Goal: Task Accomplishment & Management: Manage account settings

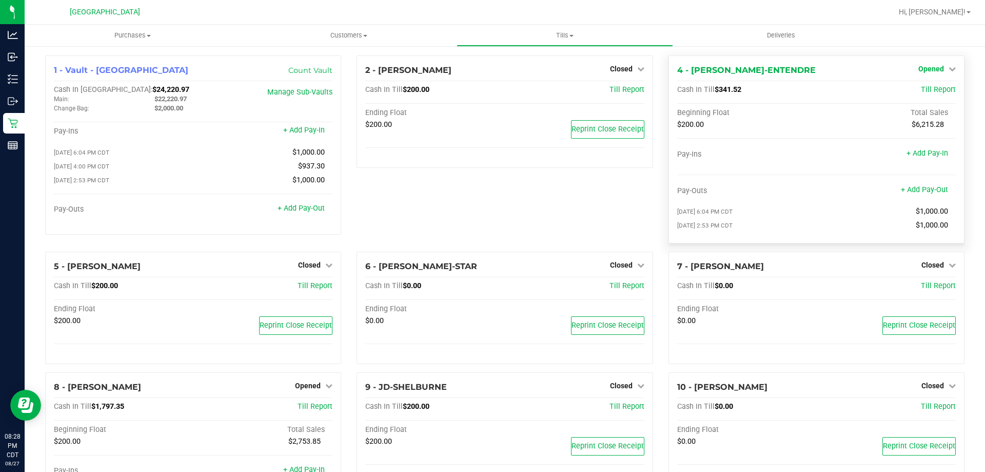
click at [929, 70] on span "Opened" at bounding box center [931, 69] width 26 height 8
click at [926, 91] on link "Close Till" at bounding box center [932, 90] width 28 height 8
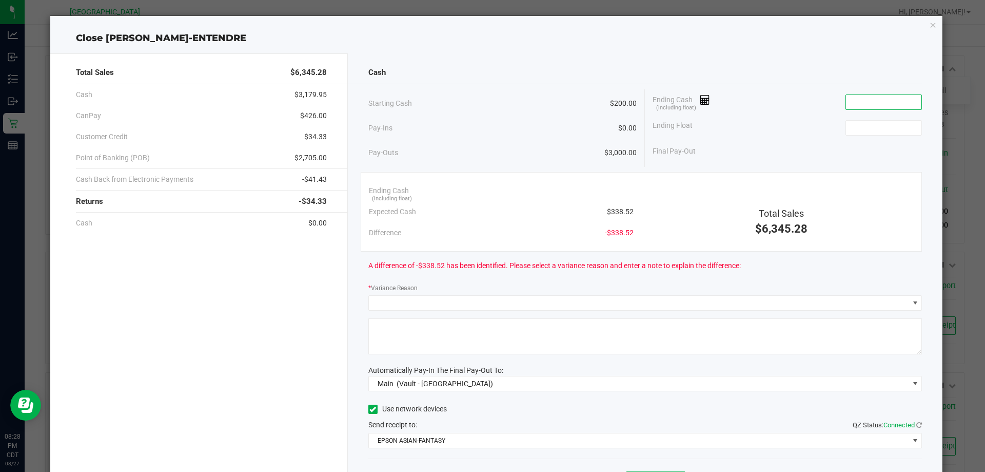
click at [880, 104] on input at bounding box center [883, 102] width 75 height 14
type input "$397.37"
click at [930, 27] on icon "button" at bounding box center [933, 24] width 7 height 12
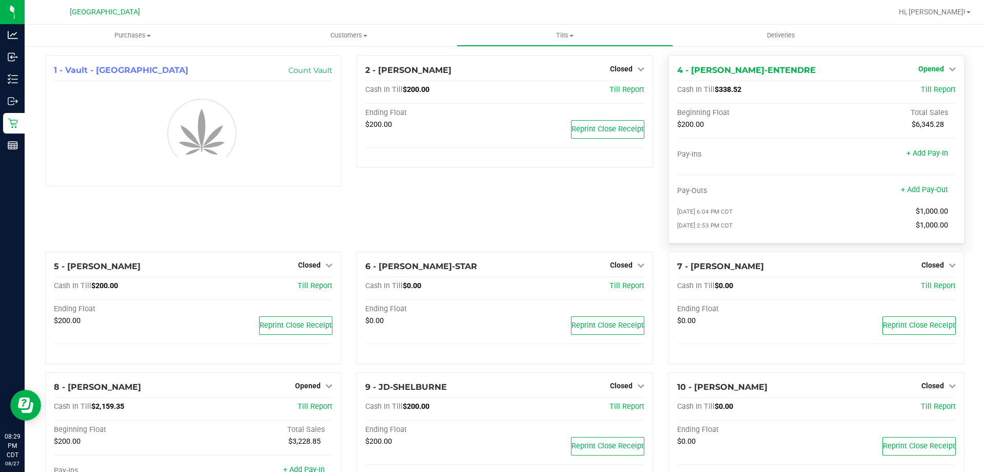
click at [949, 65] on icon at bounding box center [952, 68] width 7 height 7
click at [926, 86] on link "Close Till" at bounding box center [932, 90] width 28 height 8
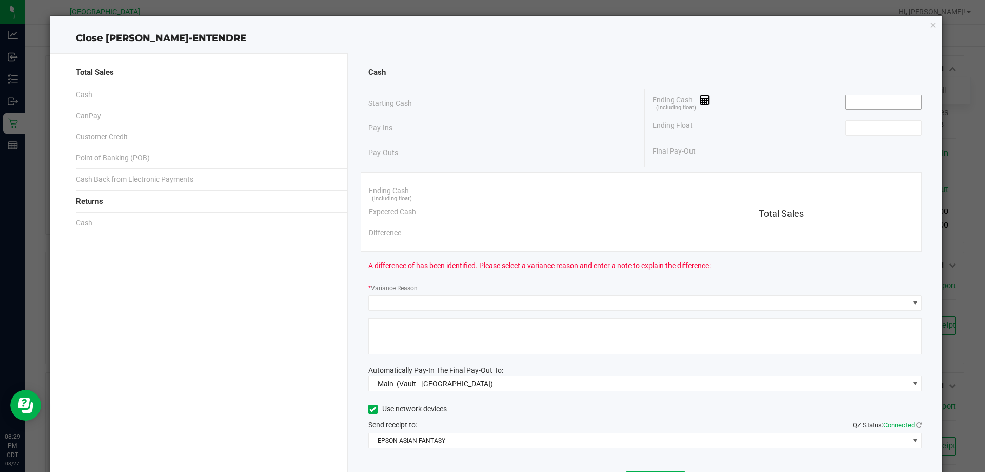
click at [858, 103] on input at bounding box center [883, 102] width 75 height 14
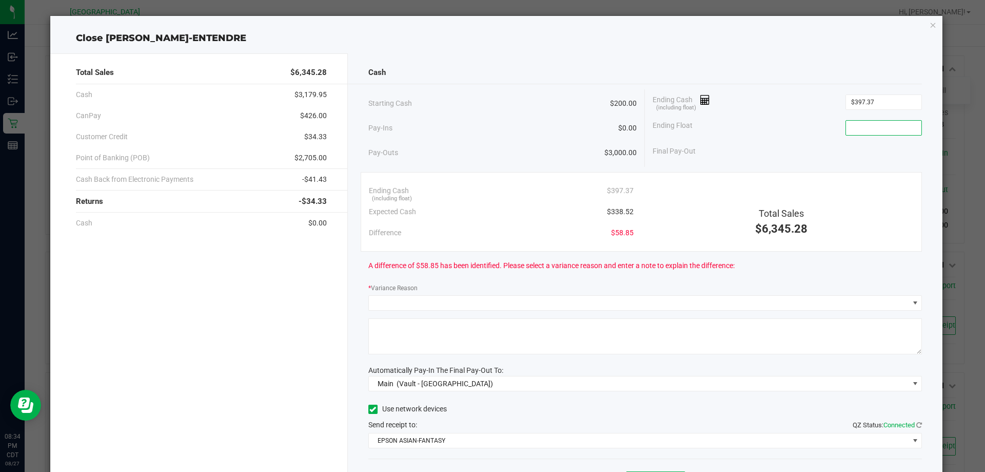
click at [872, 126] on input at bounding box center [883, 128] width 75 height 14
click at [857, 103] on input "397.37" at bounding box center [883, 102] width 75 height 14
click at [858, 126] on input at bounding box center [883, 128] width 75 height 14
click at [874, 104] on input "398.37" at bounding box center [883, 102] width 75 height 14
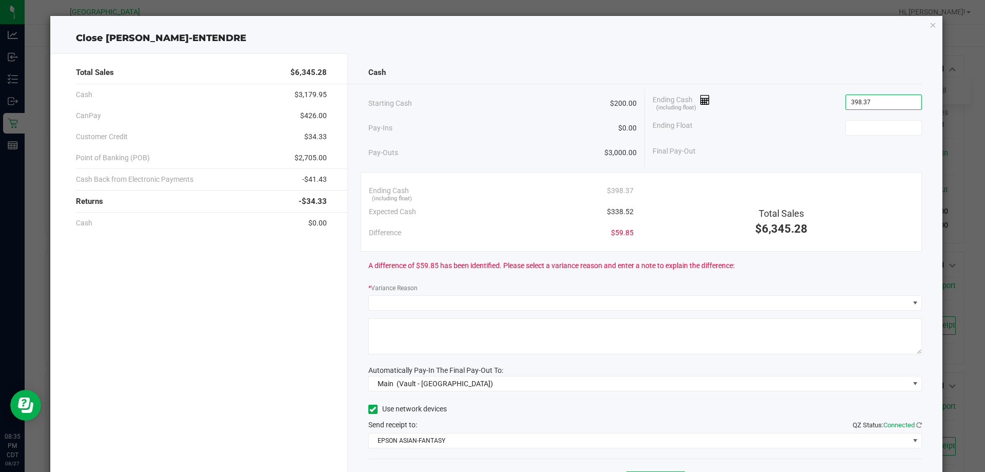
click at [874, 104] on input "398.37" at bounding box center [883, 102] width 75 height 14
click at [874, 103] on input "398.37" at bounding box center [883, 102] width 75 height 14
click at [865, 128] on input at bounding box center [883, 128] width 75 height 14
click at [889, 102] on input "398.52" at bounding box center [883, 102] width 75 height 14
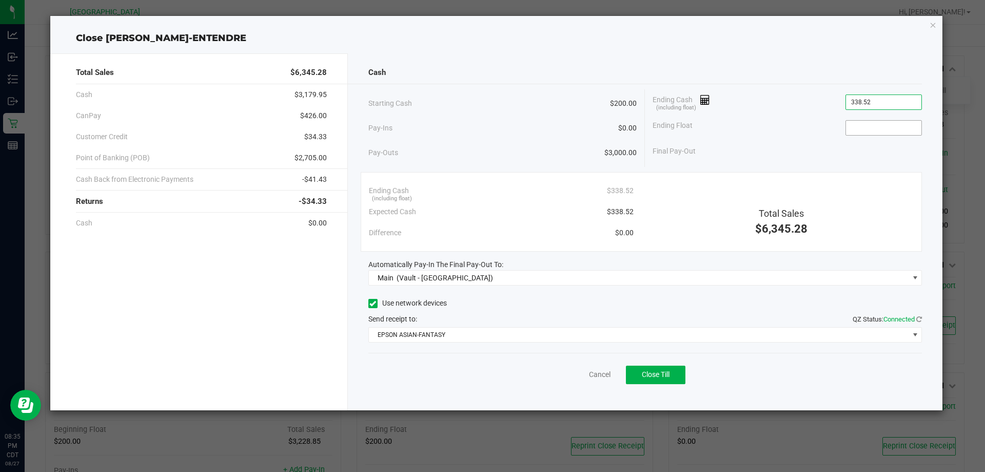
type input "$338.52"
click at [883, 125] on input at bounding box center [883, 128] width 75 height 14
type input "$200.00"
click at [638, 373] on button "Close Till" at bounding box center [656, 374] width 60 height 18
click at [581, 370] on link "Dismiss" at bounding box center [577, 374] width 25 height 11
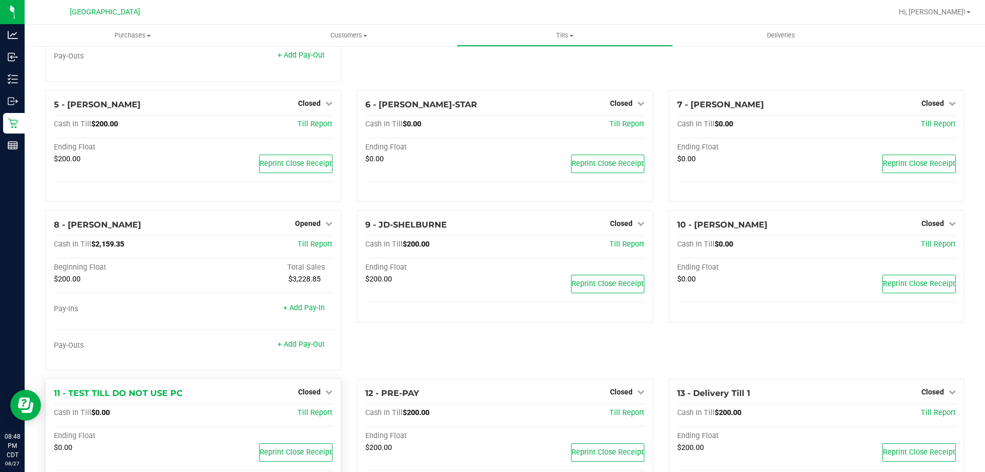
scroll to position [154, 0]
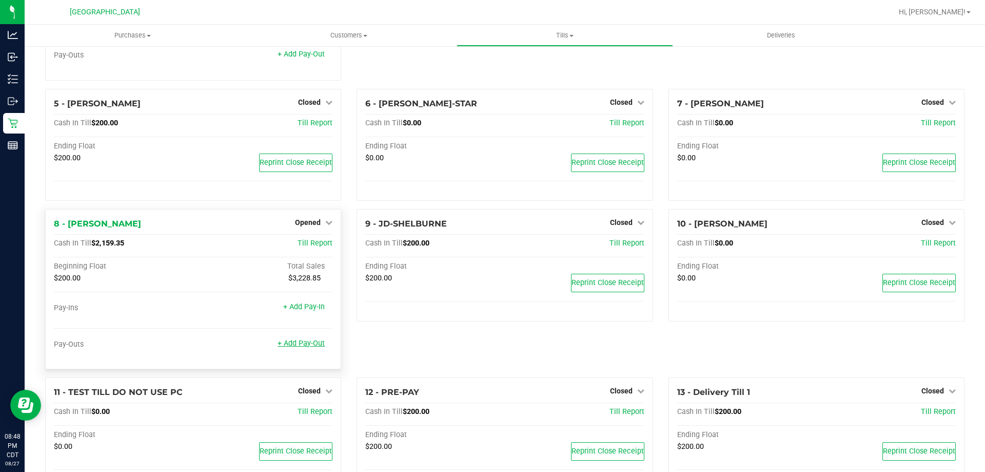
click at [309, 347] on link "+ Add Pay-Out" at bounding box center [301, 343] width 47 height 9
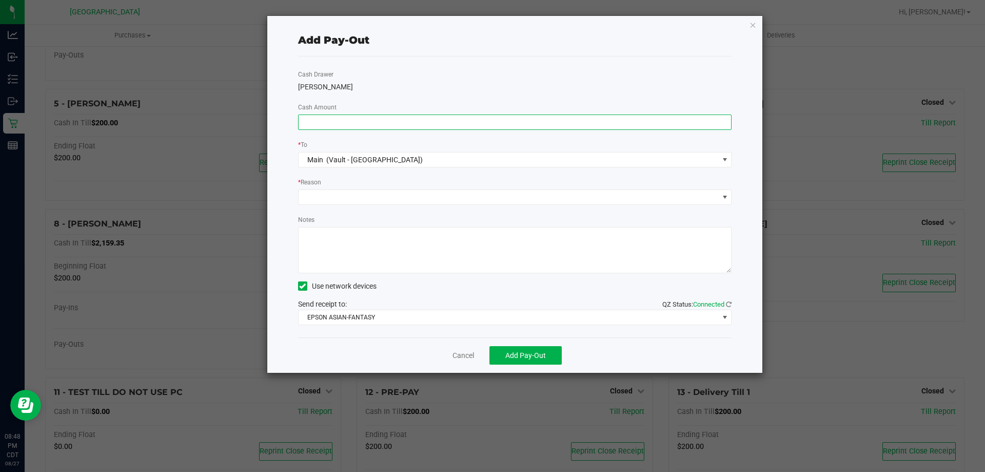
click at [402, 119] on input at bounding box center [515, 122] width 433 height 14
type input "$1,000.00"
click at [389, 192] on span at bounding box center [509, 197] width 420 height 14
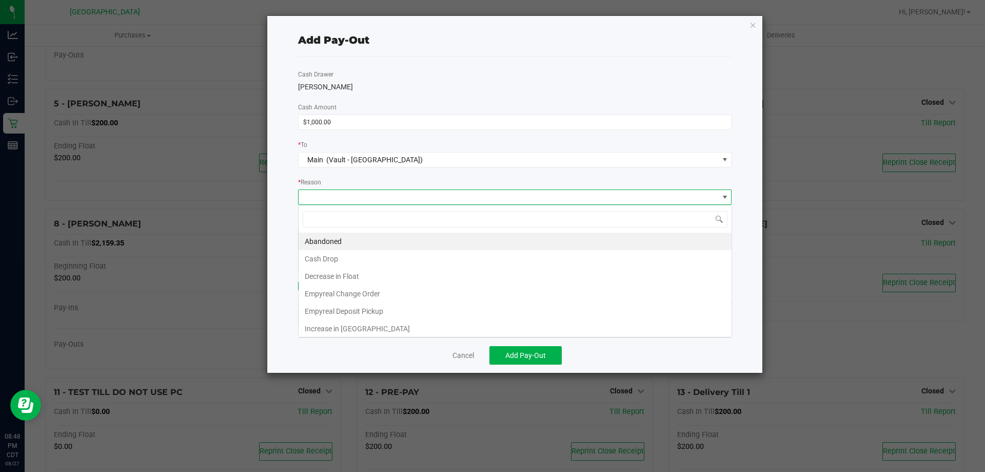
scroll to position [15, 434]
click at [362, 262] on li "Cash Drop" at bounding box center [515, 258] width 433 height 17
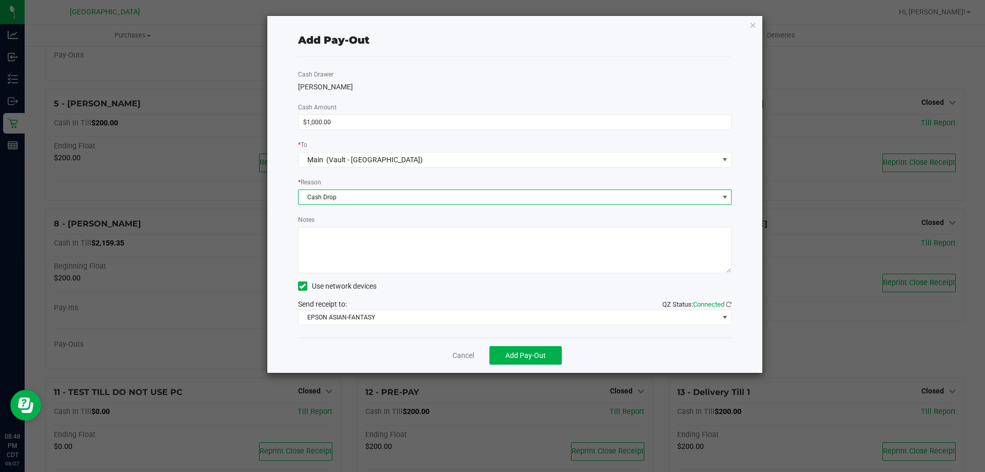
click at [363, 252] on textarea "Notes" at bounding box center [515, 250] width 434 height 46
type textarea "-KA"
click at [518, 346] on button "Add Pay-Out" at bounding box center [525, 355] width 72 height 18
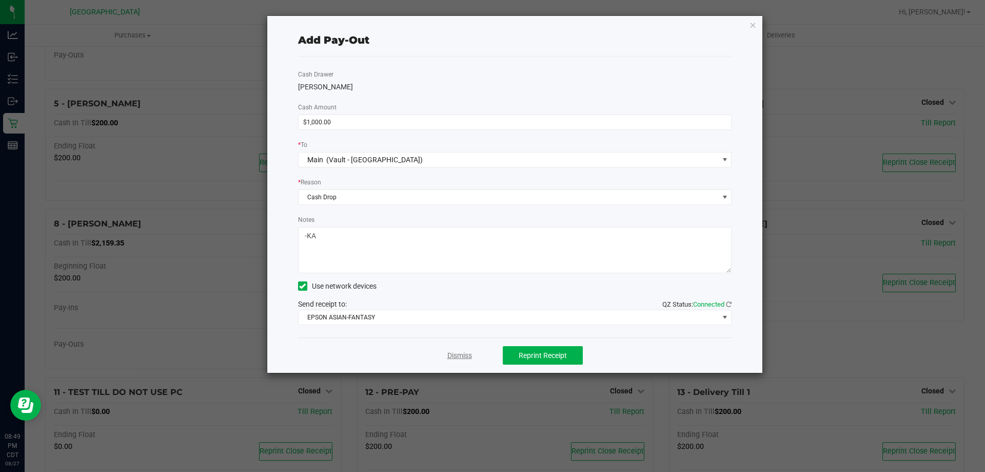
click at [464, 350] on link "Dismiss" at bounding box center [459, 355] width 25 height 11
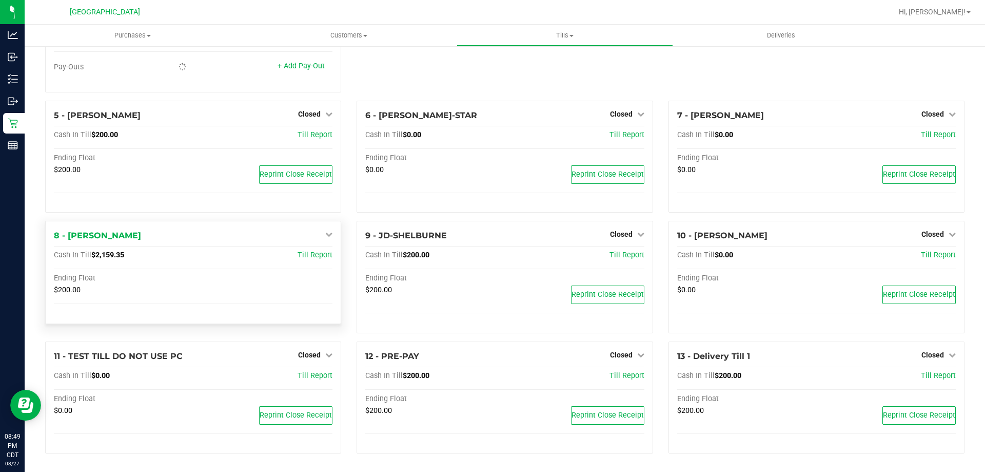
scroll to position [154, 0]
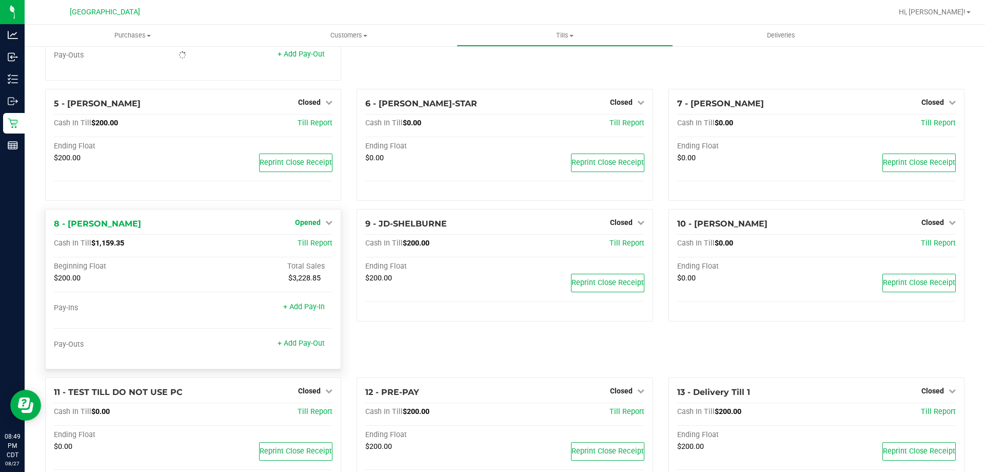
click at [323, 221] on link "Opened" at bounding box center [313, 222] width 37 height 8
click at [307, 248] on link "Close Till" at bounding box center [310, 244] width 28 height 8
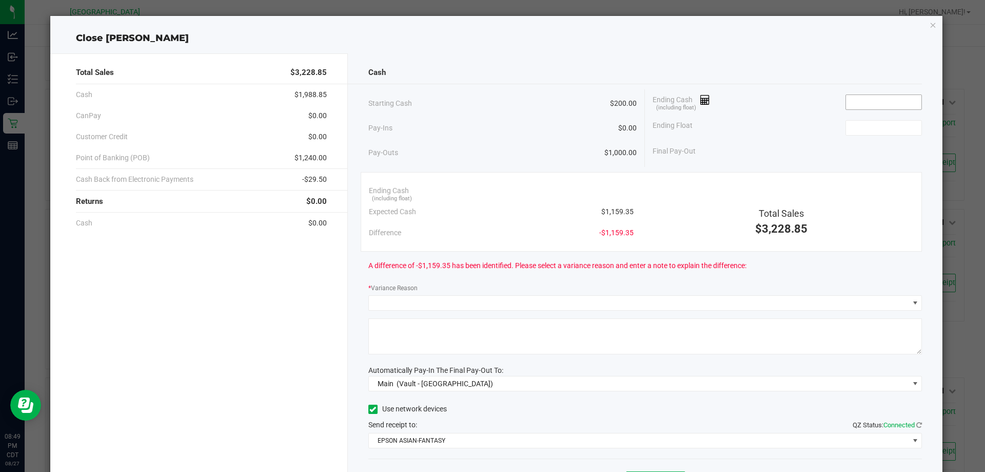
click at [879, 101] on input at bounding box center [883, 102] width 75 height 14
click at [856, 103] on input "1169.35" at bounding box center [883, 102] width 75 height 14
click at [854, 102] on input "1169.35" at bounding box center [883, 102] width 75 height 14
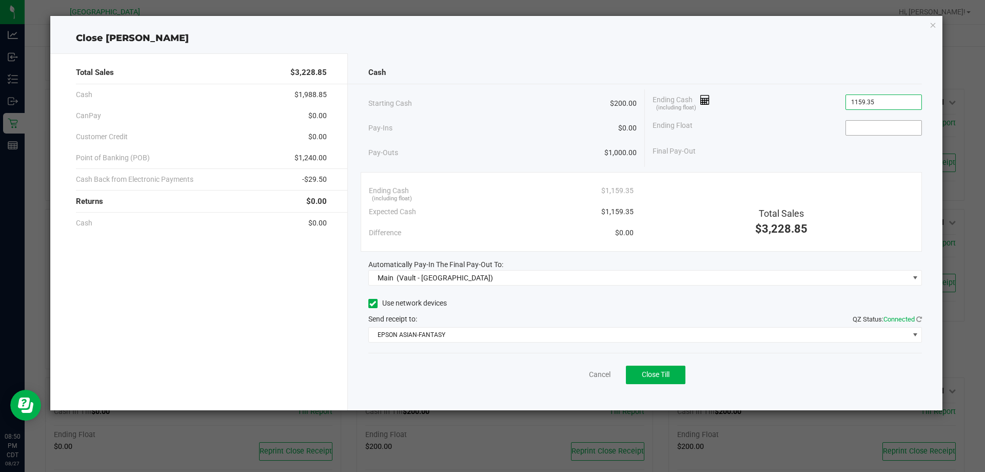
type input "$1,159.35"
click at [879, 122] on input at bounding box center [883, 128] width 75 height 14
type input "$200.00"
click at [876, 159] on div "Final Pay-Out $959.35" at bounding box center [787, 151] width 269 height 21
click at [654, 369] on button "Close Till" at bounding box center [656, 374] width 60 height 18
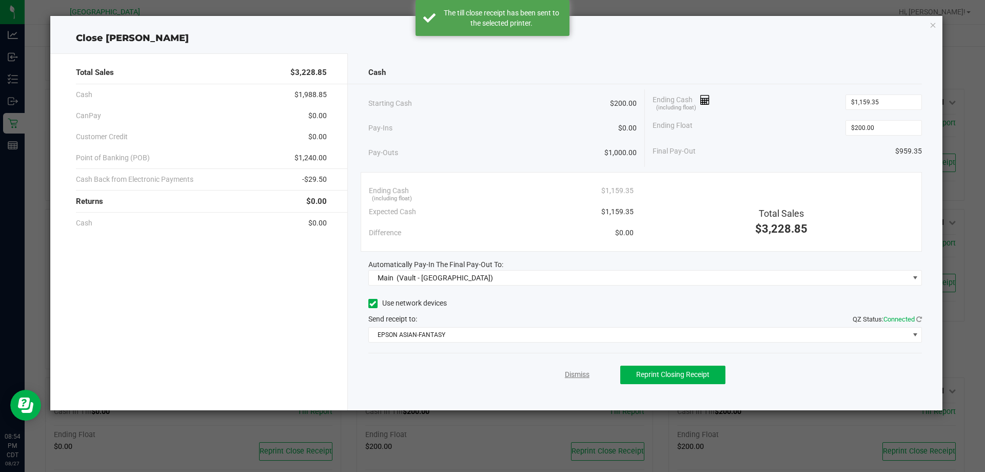
click at [568, 374] on link "Dismiss" at bounding box center [577, 374] width 25 height 11
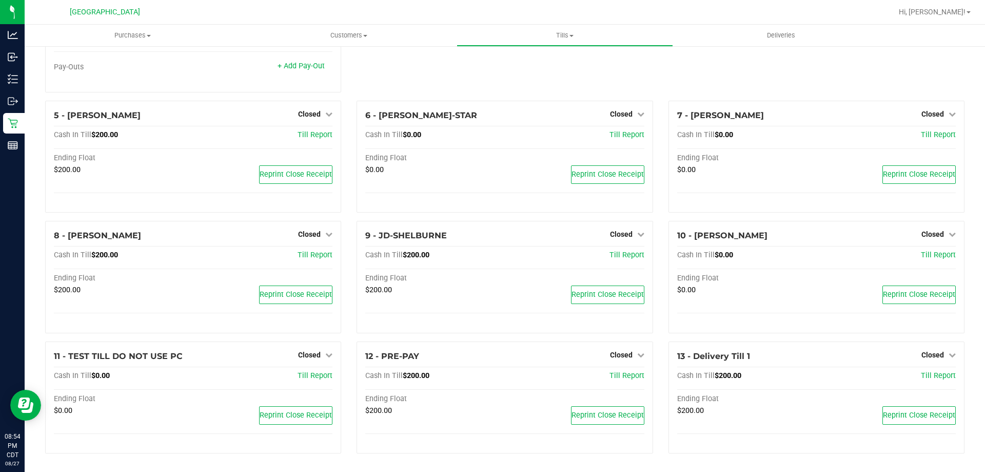
scroll to position [0, 0]
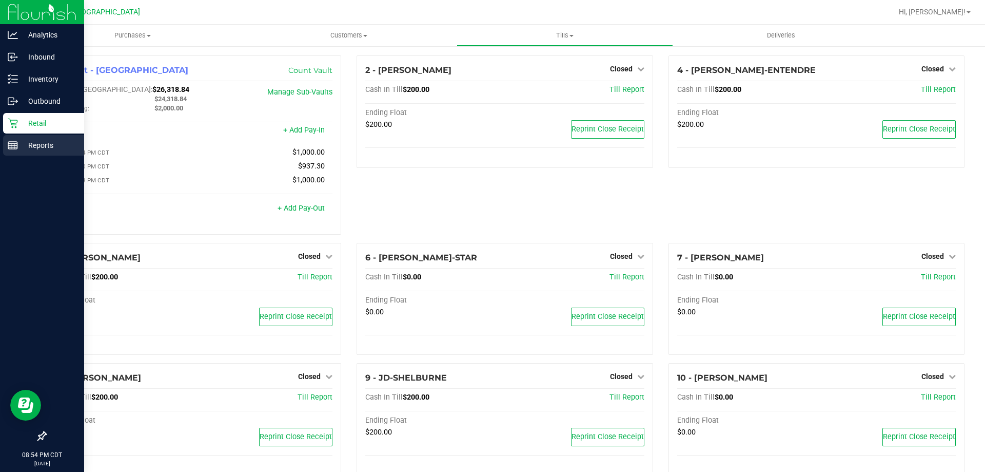
click at [36, 141] on p "Reports" at bounding box center [49, 145] width 62 height 12
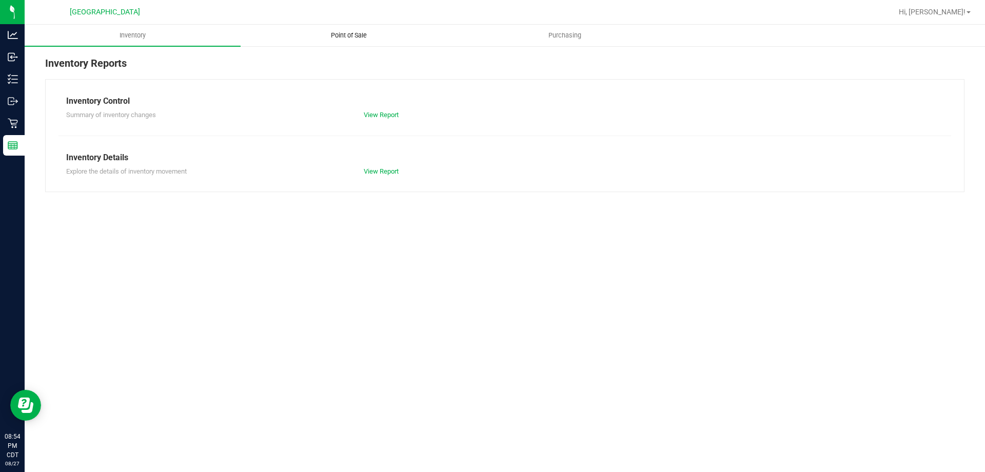
click at [331, 35] on span "Point of Sale" at bounding box center [349, 35] width 64 height 9
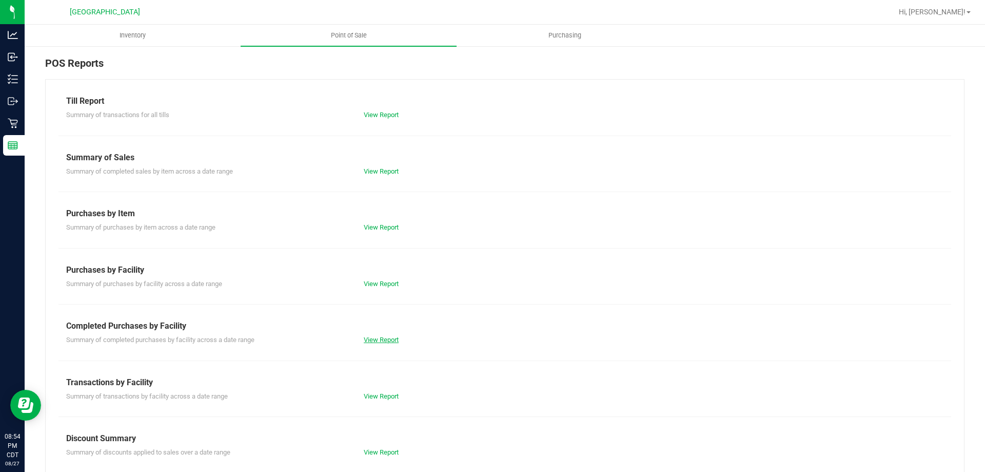
click at [383, 339] on link "View Report" at bounding box center [381, 340] width 35 height 8
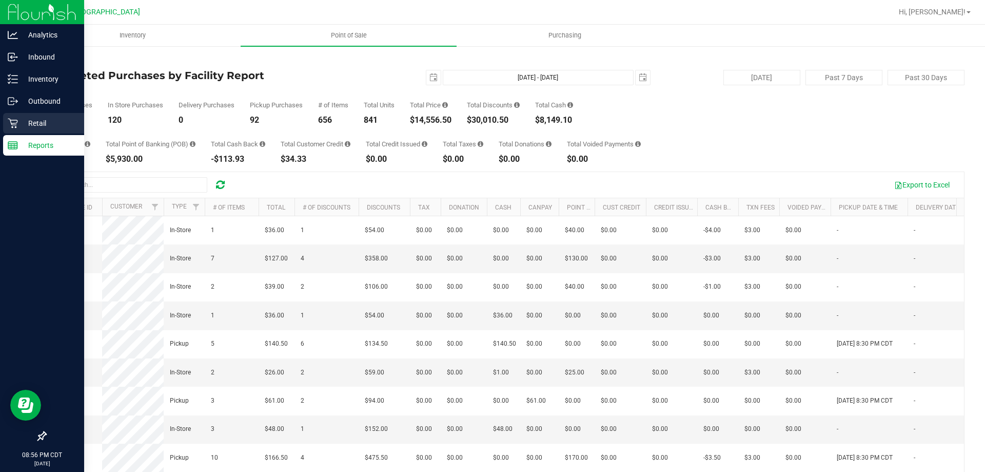
click at [8, 127] on icon at bounding box center [13, 123] width 10 height 10
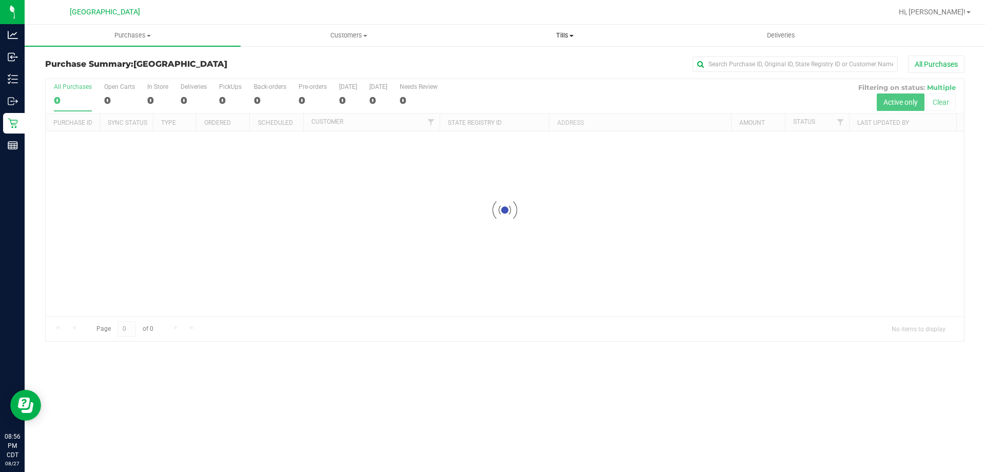
click at [550, 34] on span "Tills" at bounding box center [564, 35] width 215 height 9
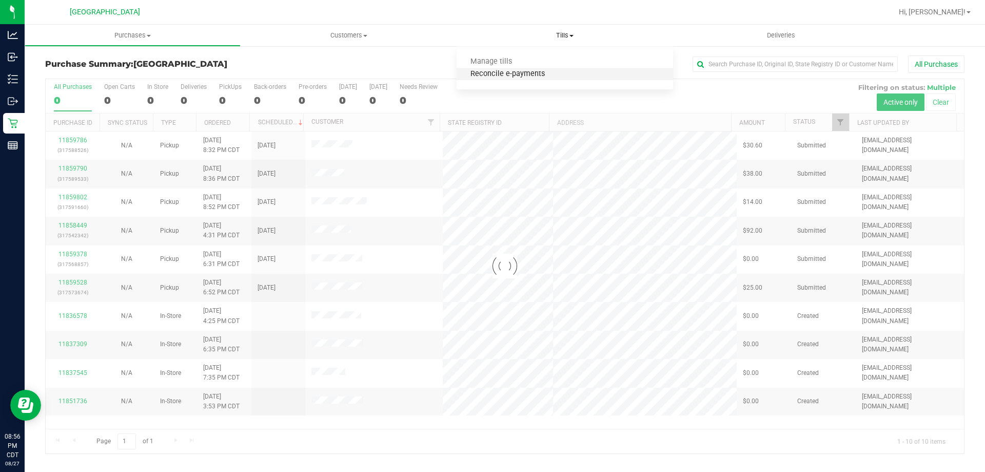
click at [536, 71] on span "Reconcile e-payments" at bounding box center [508, 74] width 102 height 9
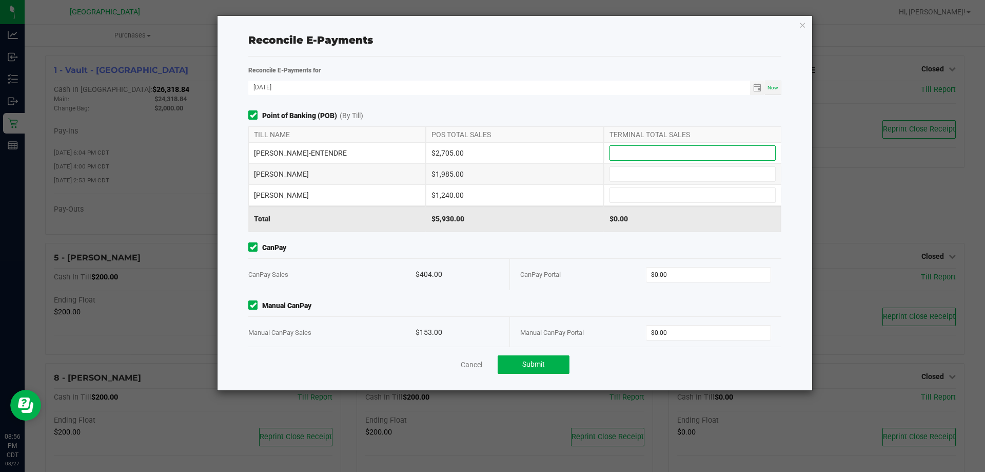
click at [633, 150] on input at bounding box center [692, 153] width 165 height 14
type input "$2,705.00"
click at [630, 177] on input at bounding box center [692, 174] width 165 height 14
type input "$1,985.00"
click at [636, 192] on input at bounding box center [692, 195] width 165 height 14
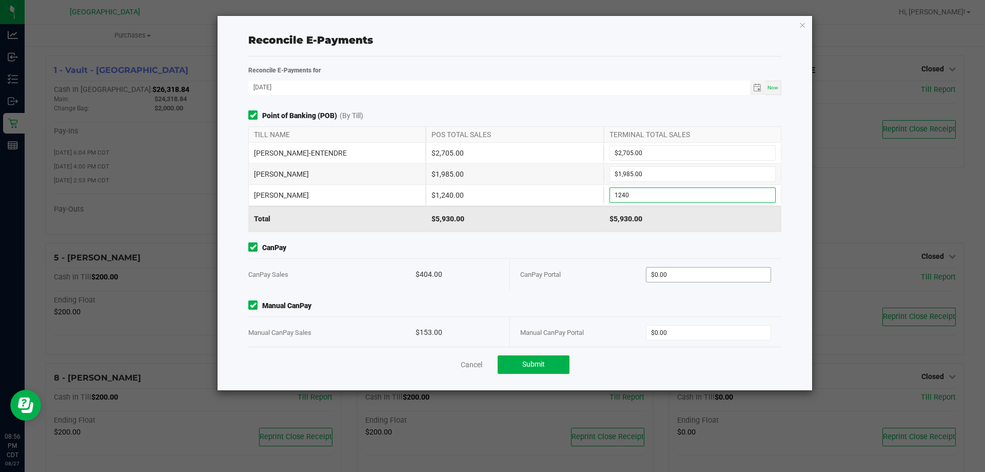
type input "$1,240.00"
click at [698, 278] on input "0" at bounding box center [708, 274] width 125 height 14
click at [698, 278] on input "404" at bounding box center [708, 274] width 125 height 14
type input "$404.00"
click at [696, 286] on div "CanPay Portal $404.00" at bounding box center [645, 274] width 251 height 31
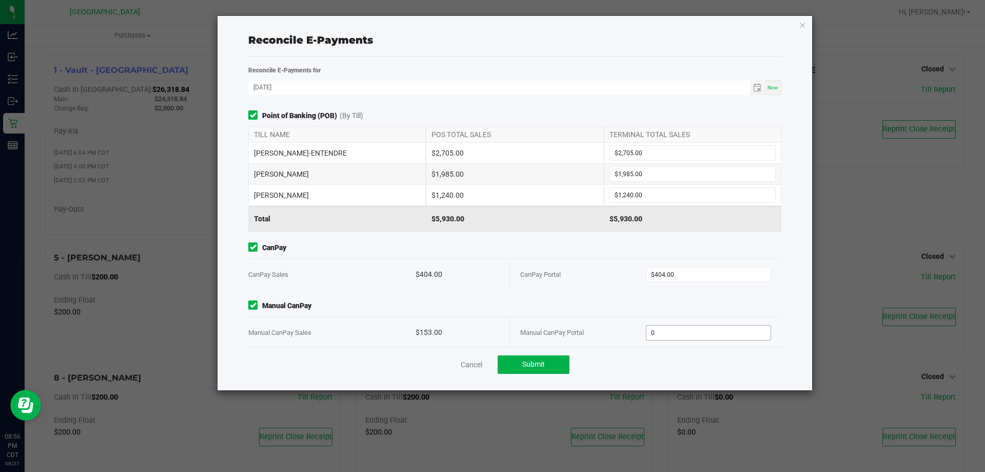
click at [701, 331] on input "0" at bounding box center [708, 332] width 125 height 14
type input "$153.00"
click at [709, 304] on span "Manual CanPay" at bounding box center [514, 305] width 533 height 11
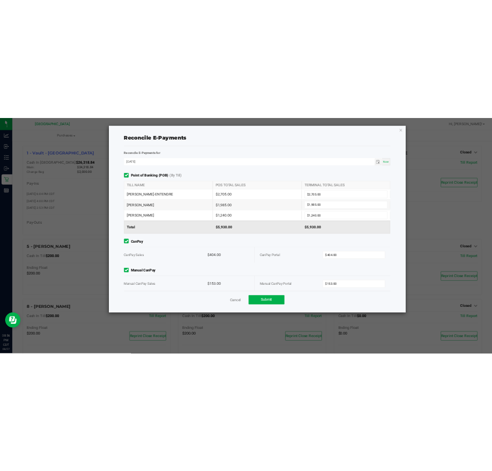
scroll to position [11, 0]
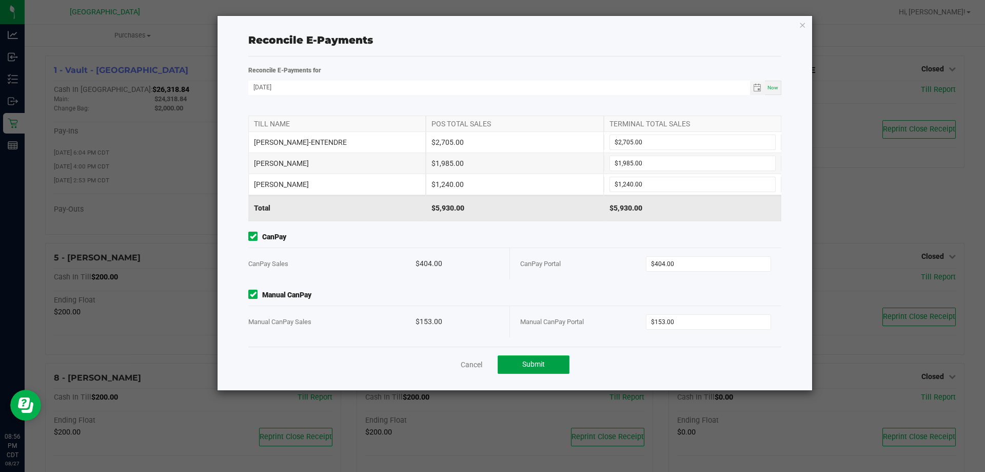
click at [538, 363] on span "Submit" at bounding box center [533, 364] width 23 height 8
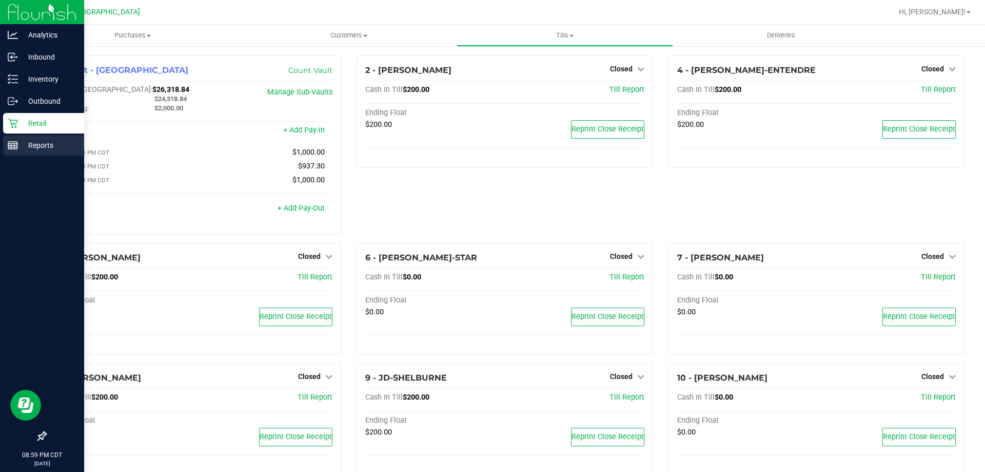
click at [12, 147] on line at bounding box center [12, 147] width 9 height 0
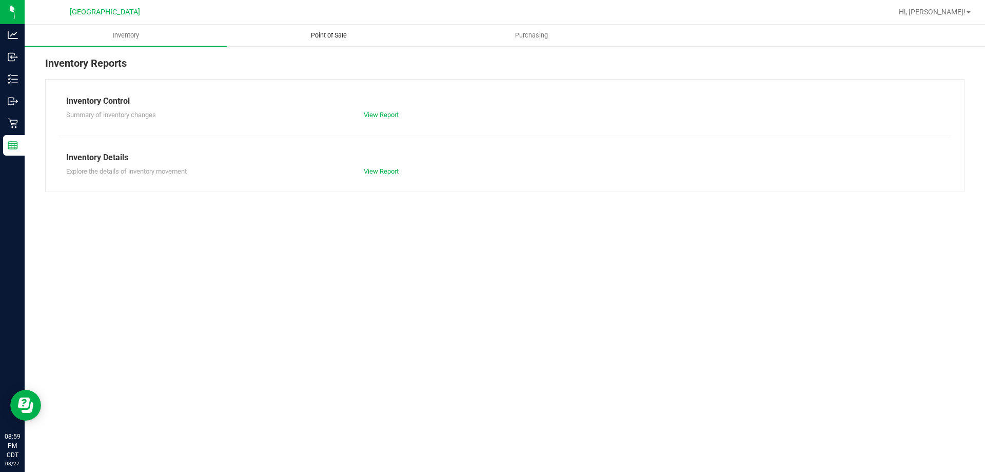
click at [338, 37] on span "Point of Sale" at bounding box center [329, 35] width 64 height 9
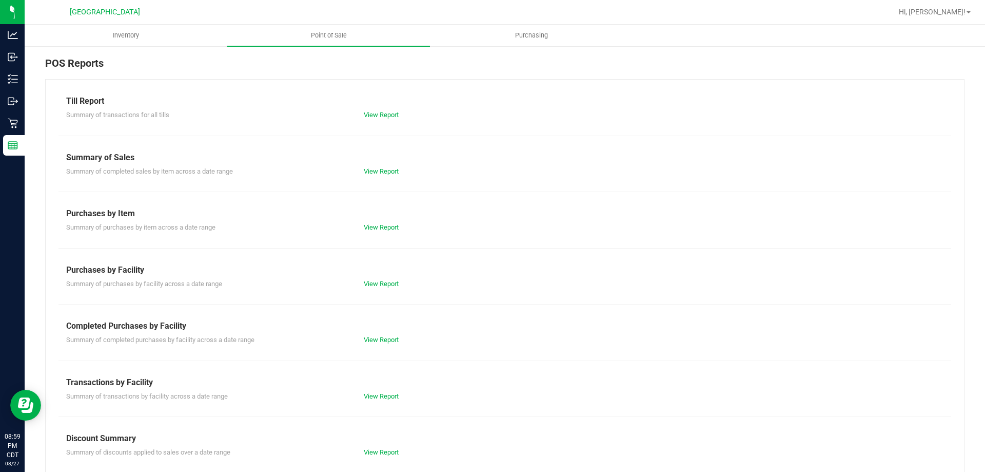
click at [376, 344] on div "View Report" at bounding box center [430, 340] width 149 height 10
click at [387, 338] on link "View Report" at bounding box center [381, 340] width 35 height 8
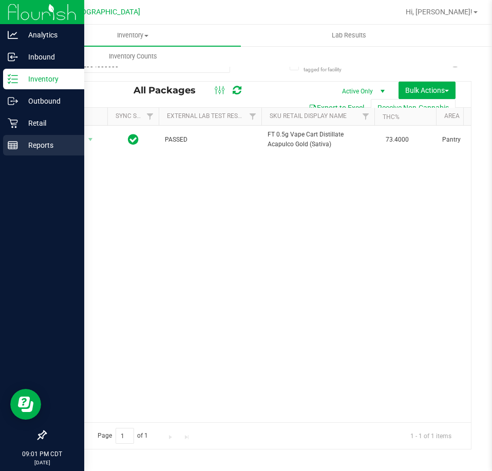
click at [21, 144] on p "Reports" at bounding box center [49, 145] width 62 height 12
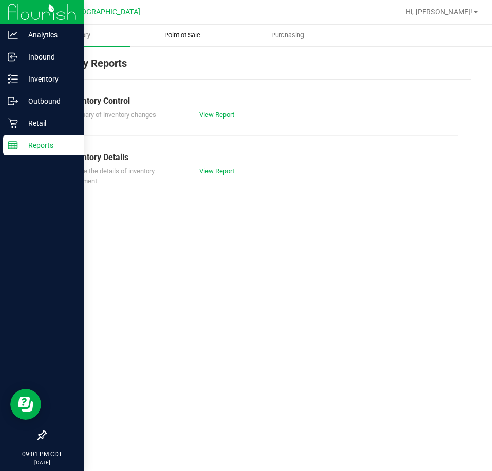
click at [192, 35] on span "Point of Sale" at bounding box center [182, 35] width 64 height 9
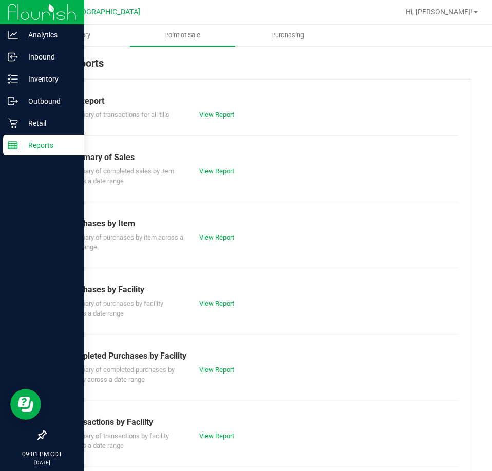
click at [212, 365] on div "View Report" at bounding box center [224, 370] width 67 height 10
click at [212, 373] on link "View Report" at bounding box center [216, 370] width 35 height 8
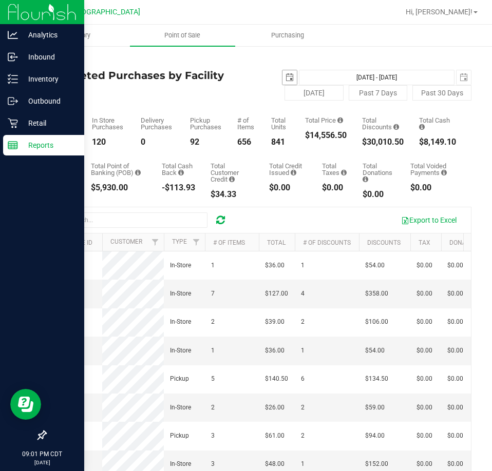
click at [285, 78] on span "select" at bounding box center [289, 77] width 8 height 8
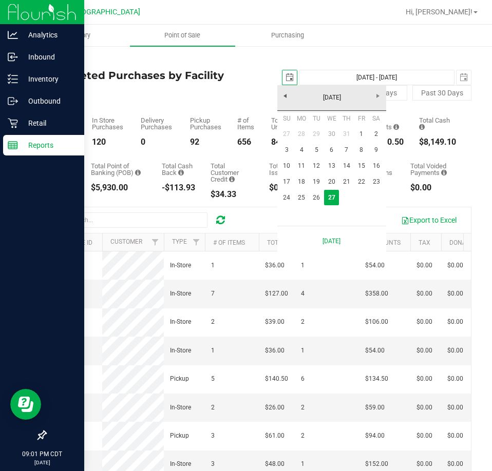
scroll to position [0, 26]
click at [360, 136] on link "1" at bounding box center [361, 134] width 15 height 16
type input "[DATE]"
type input "[DATE] - [DATE]"
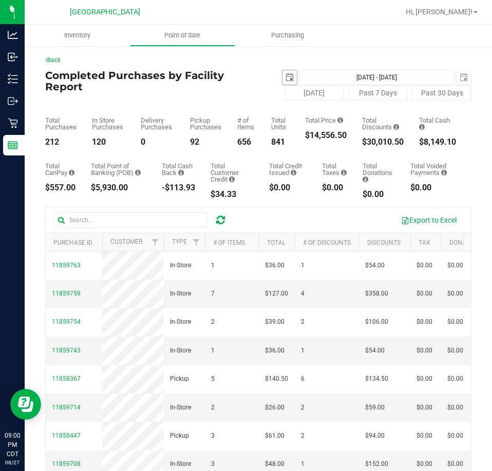
click at [285, 76] on span "select" at bounding box center [289, 77] width 8 height 8
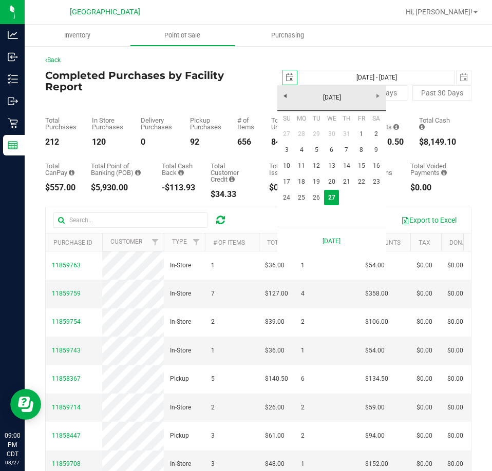
scroll to position [0, 26]
click at [302, 201] on link "25" at bounding box center [301, 198] width 15 height 16
type input "2025-08-25"
type input "Aug 25, 2025 - Aug 27, 2025"
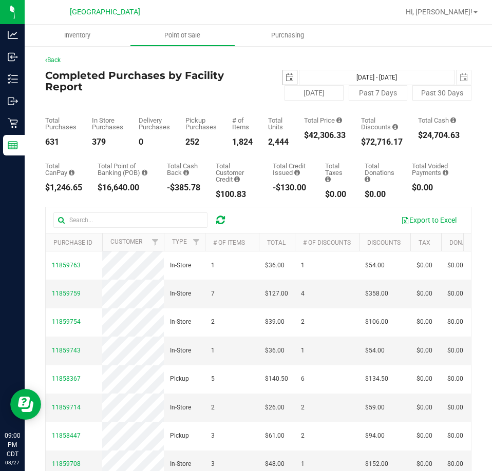
click at [286, 80] on span "select" at bounding box center [289, 77] width 8 height 8
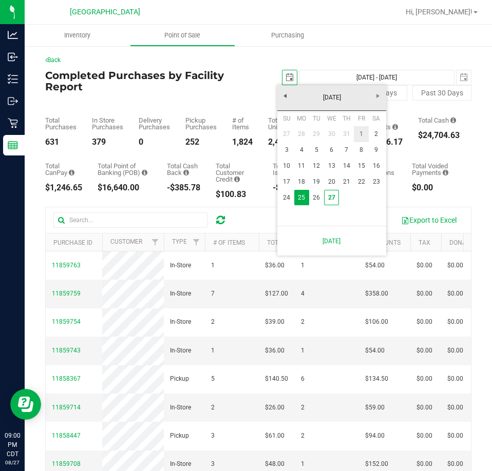
click at [364, 130] on link "1" at bounding box center [361, 134] width 15 height 16
type input "[DATE]"
type input "[DATE] - [DATE]"
